Goal: Task Accomplishment & Management: Manage account settings

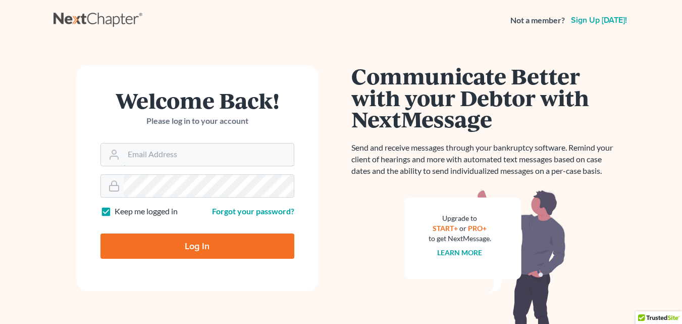
click at [184, 153] on input "Email Address" at bounding box center [209, 154] width 170 height 22
click at [186, 151] on input "ctyankee44@yahoo.com" at bounding box center [209, 154] width 170 height 22
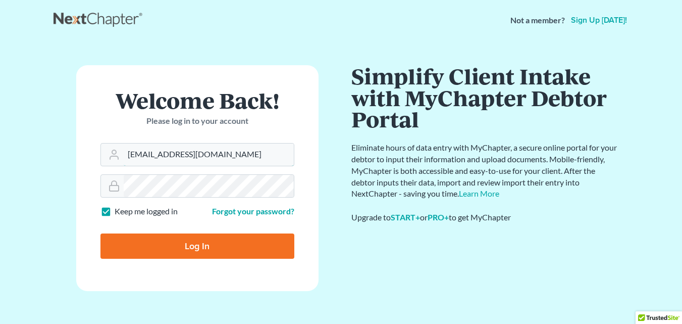
type input "ctyankee44@yahBrandtoo.com"
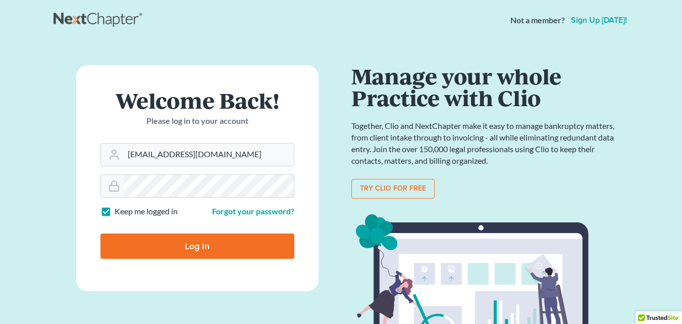
click at [222, 257] on input "Log In" at bounding box center [197, 245] width 194 height 25
type input "Thinking..."
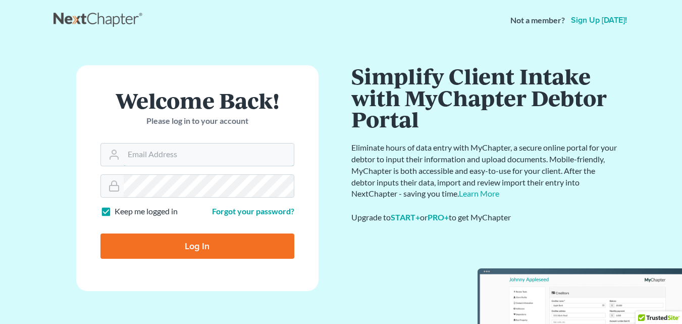
click at [148, 157] on input "Email Address" at bounding box center [209, 154] width 170 height 22
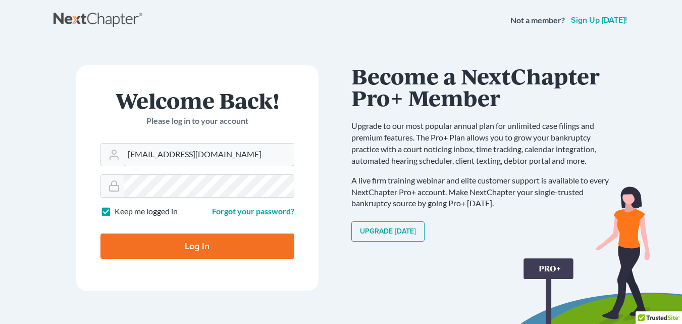
click at [239, 153] on input "[EMAIL_ADDRESS][DOMAIN_NAME]" at bounding box center [209, 154] width 170 height 22
click at [239, 153] on input "ctyankee44@yahBrandtoo.com" at bounding box center [209, 154] width 170 height 22
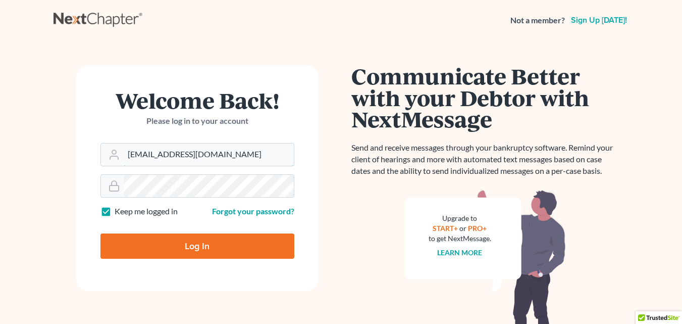
drag, startPoint x: 220, startPoint y: 153, endPoint x: 188, endPoint y: 152, distance: 31.8
click at [188, 152] on input "ctyankee44@yahBrandtoo.com" at bounding box center [209, 154] width 170 height 22
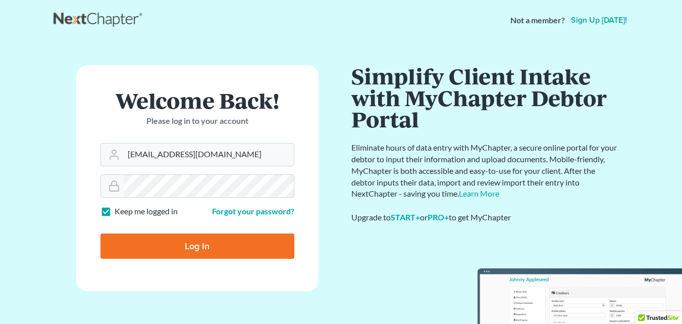
drag, startPoint x: 188, startPoint y: 152, endPoint x: 148, endPoint y: 288, distance: 141.4
click at [148, 288] on form "Welcome Back! Please log in to your account Email Address ctyankee44@yahBrandto…" at bounding box center [197, 178] width 242 height 226
click at [245, 159] on input "ctyankee44@yahBrandtoo.com" at bounding box center [209, 154] width 170 height 22
type input "[EMAIL_ADDRESS][DOMAIN_NAME]"
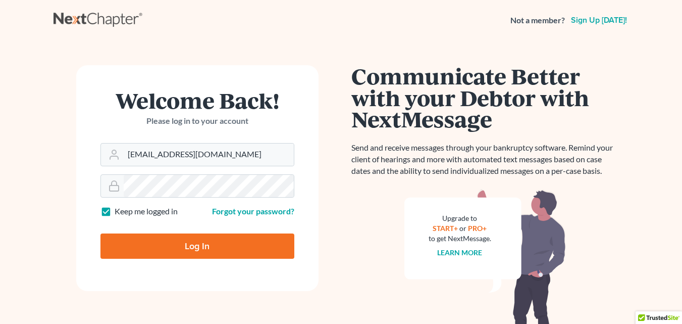
click at [219, 243] on input "Log In" at bounding box center [197, 245] width 194 height 25
type input "Thinking..."
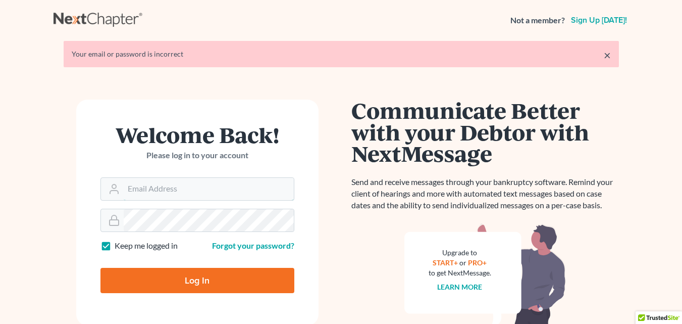
click at [202, 183] on input "Email Address" at bounding box center [209, 189] width 170 height 22
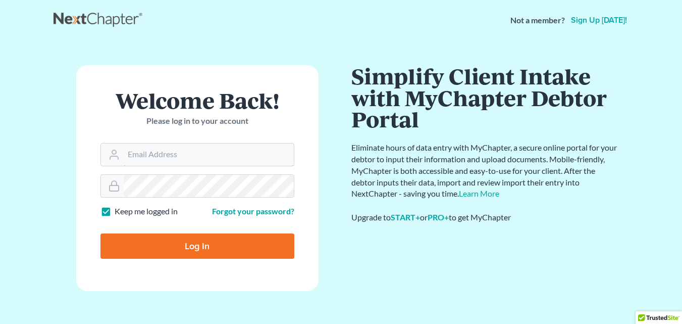
type input "[EMAIL_ADDRESS][DOMAIN_NAME]"
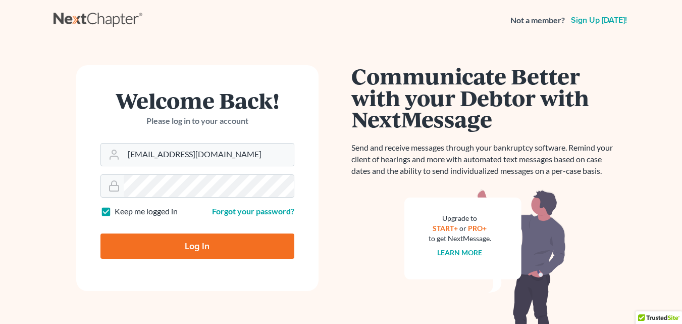
click at [183, 245] on input "Log In" at bounding box center [197, 245] width 194 height 25
type input "Thinking..."
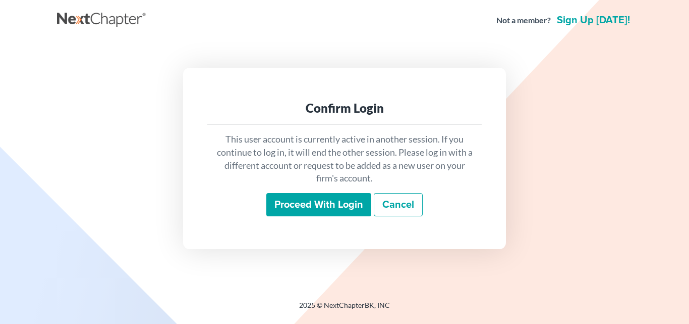
click at [309, 204] on input "Proceed with login" at bounding box center [318, 204] width 105 height 23
